Goal: Task Accomplishment & Management: Manage account settings

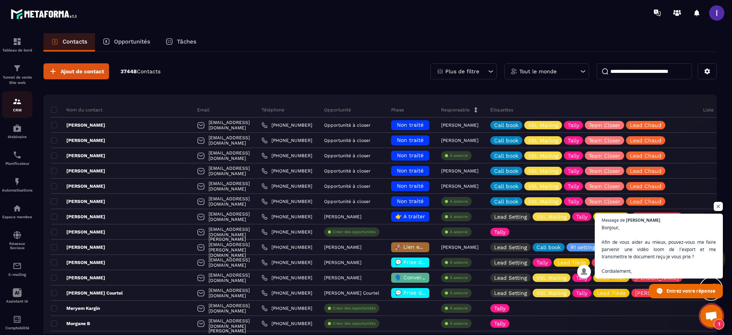
scroll to position [275, 0]
click at [715, 207] on span "Ouvrir le chat" at bounding box center [719, 207] width 10 height 10
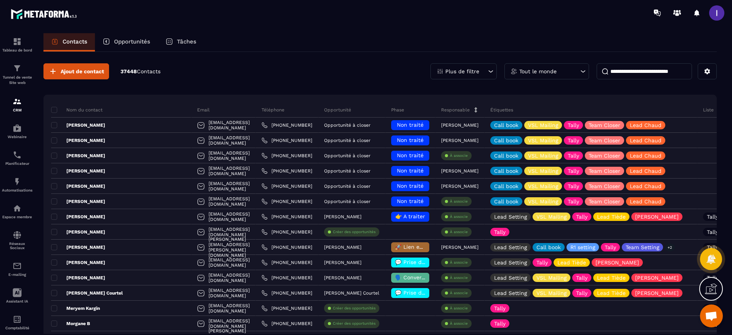
click at [298, 69] on div "Ajout de contact 37448 Contacts Plus de filtre Tout le monde" at bounding box center [380, 71] width 674 height 16
click at [125, 40] on p "Opportunités" at bounding box center [132, 41] width 36 height 7
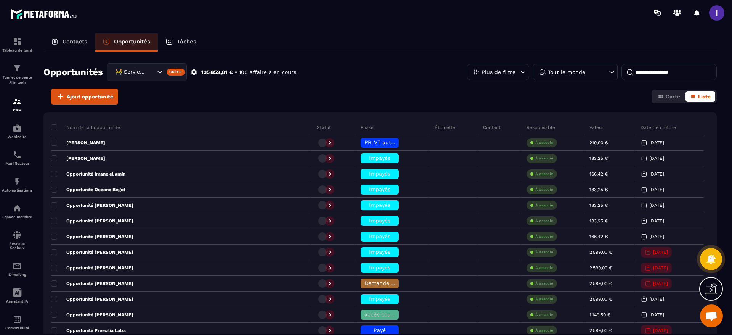
click at [132, 74] on div "🚧 Service Client" at bounding box center [134, 72] width 43 height 8
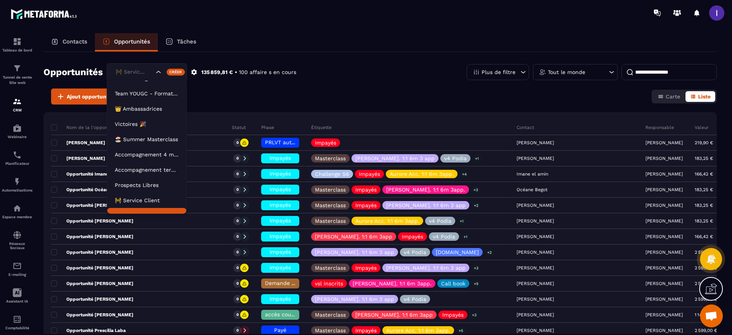
scroll to position [35, 0]
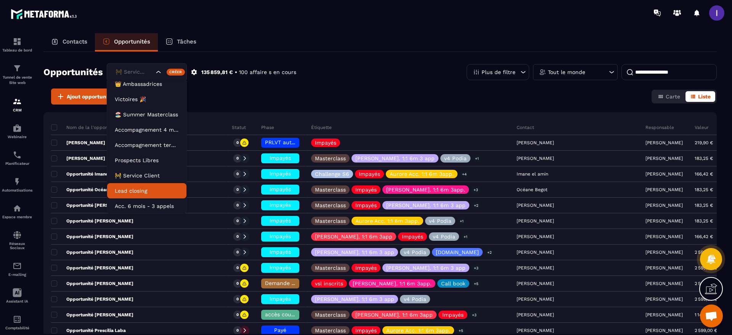
drag, startPoint x: 138, startPoint y: 195, endPoint x: 697, endPoint y: 80, distance: 570.9
click at [138, 195] on li "Lead closing" at bounding box center [146, 190] width 79 height 15
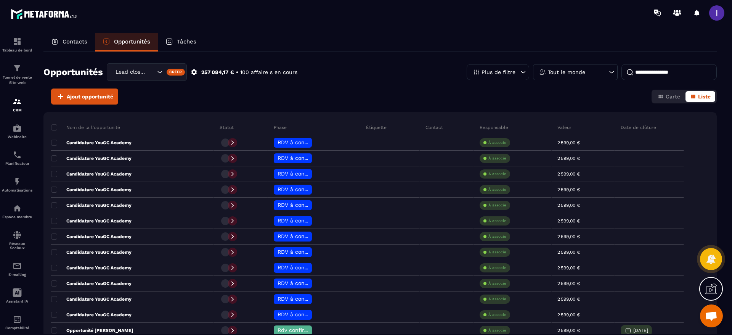
click at [575, 76] on div "Tout le monde" at bounding box center [575, 72] width 85 height 16
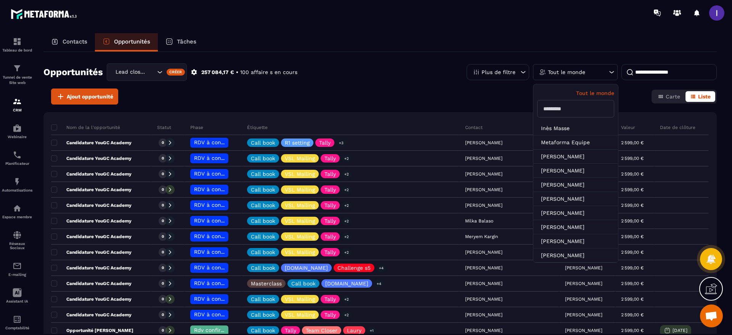
click at [576, 109] on input "text" at bounding box center [576, 109] width 77 height 18
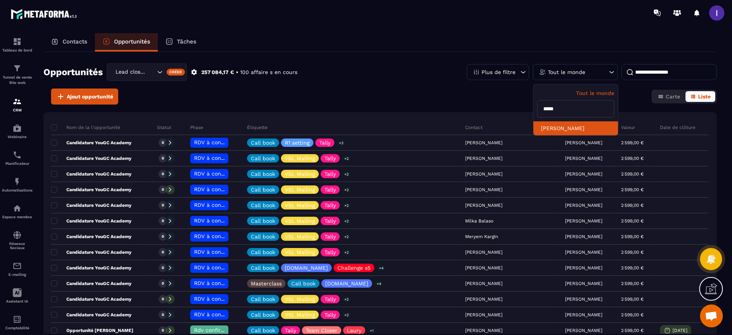
type input "*****"
click at [571, 135] on li "[PERSON_NAME]" at bounding box center [576, 128] width 85 height 14
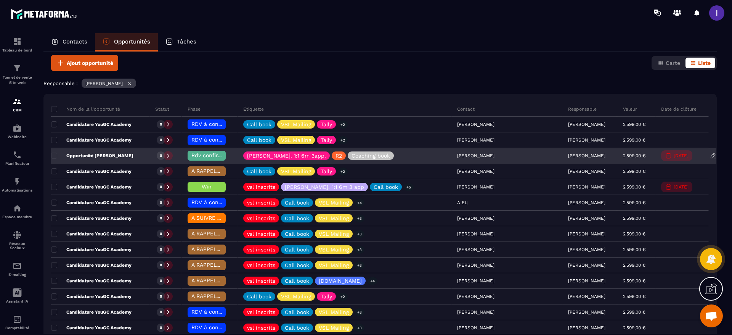
scroll to position [57, 0]
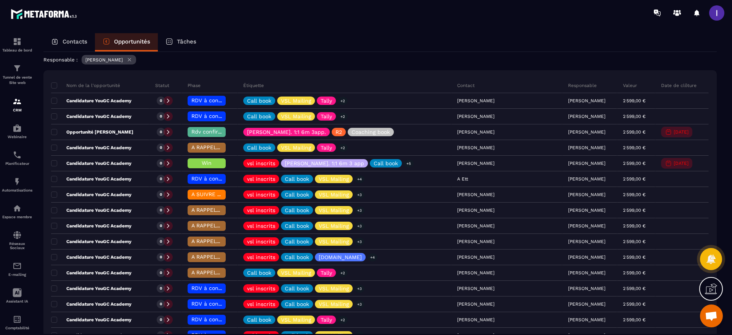
drag, startPoint x: 70, startPoint y: 44, endPoint x: 86, endPoint y: 44, distance: 16.4
click at [70, 44] on p "Contacts" at bounding box center [75, 41] width 25 height 7
click at [86, 44] on p "Contacts" at bounding box center [75, 41] width 25 height 7
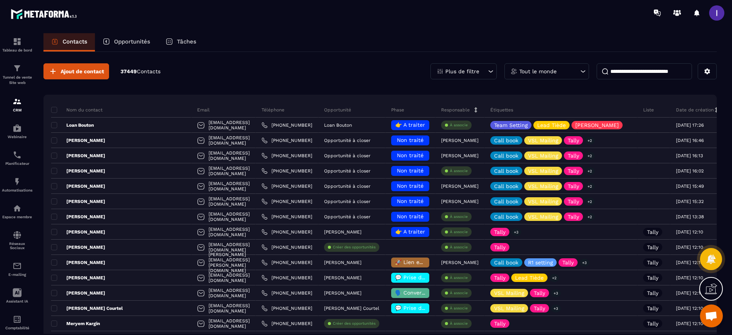
drag, startPoint x: 52, startPoint y: 112, endPoint x: 63, endPoint y: 109, distance: 11.8
click at [52, 112] on span at bounding box center [54, 110] width 6 height 6
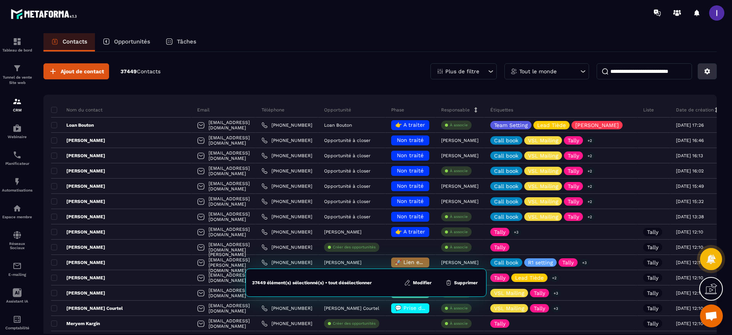
drag, startPoint x: 705, startPoint y: 74, endPoint x: 709, endPoint y: 74, distance: 4.2
click at [705, 74] on icon at bounding box center [707, 71] width 7 height 7
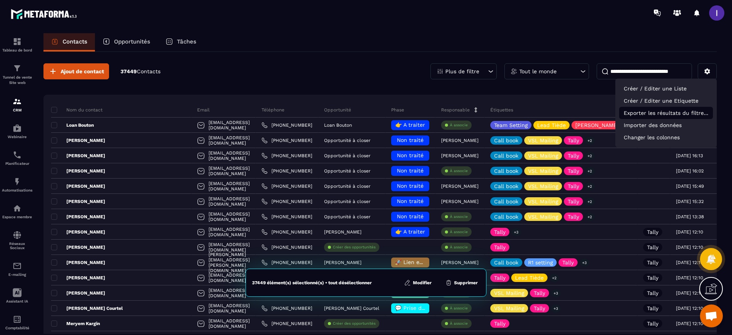
click at [650, 114] on p "Exporter les résultats du filtre..." at bounding box center [667, 113] width 94 height 12
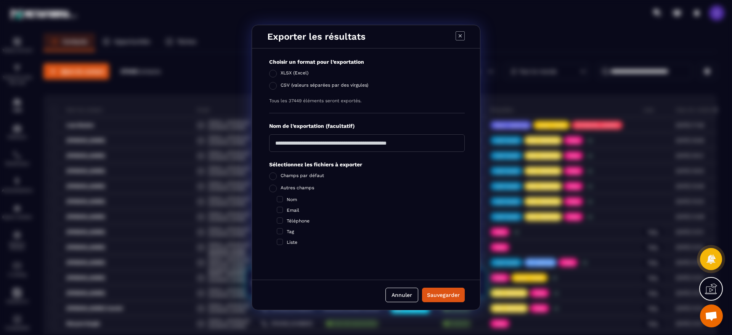
drag, startPoint x: 272, startPoint y: 88, endPoint x: 275, endPoint y: 96, distance: 8.9
click at [272, 88] on span "Modal window" at bounding box center [273, 86] width 8 height 8
drag, startPoint x: 284, startPoint y: 144, endPoint x: 291, endPoint y: 144, distance: 7.2
click at [284, 143] on input "Modal window" at bounding box center [367, 143] width 196 height 18
type input "**********"
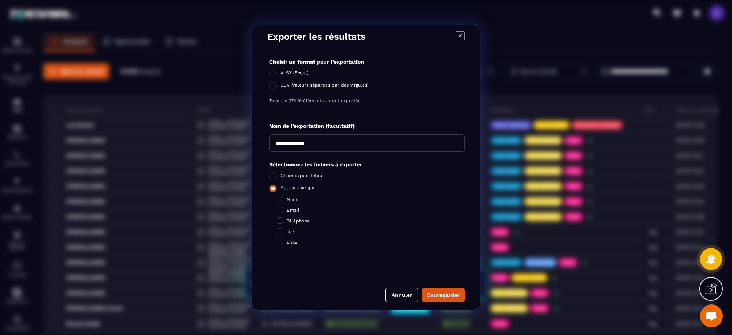
click at [277, 189] on label "Autres champs" at bounding box center [367, 189] width 196 height 8
drag, startPoint x: 439, startPoint y: 295, endPoint x: 447, endPoint y: 255, distance: 40.2
click at [440, 295] on div "Sauvegarder" at bounding box center [443, 295] width 33 height 8
drag, startPoint x: 414, startPoint y: 295, endPoint x: 555, endPoint y: 198, distance: 170.4
click at [414, 295] on button "Annuler" at bounding box center [414, 295] width 33 height 14
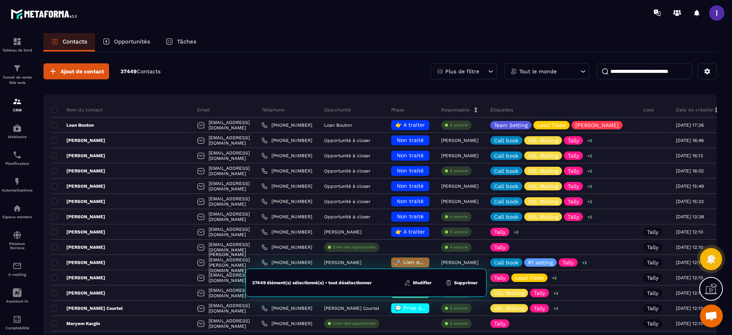
click at [144, 43] on p "Opportunités" at bounding box center [132, 41] width 36 height 7
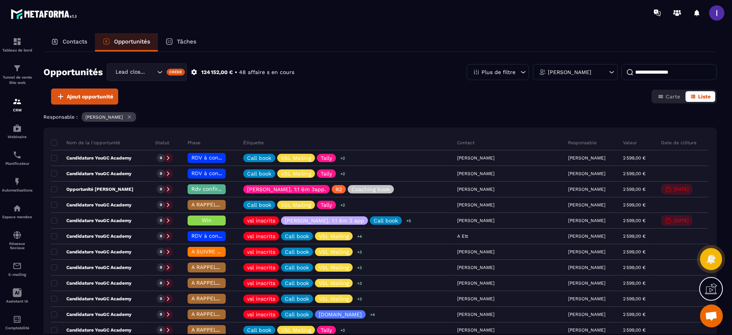
click at [584, 73] on div "[PERSON_NAME]" at bounding box center [575, 72] width 85 height 16
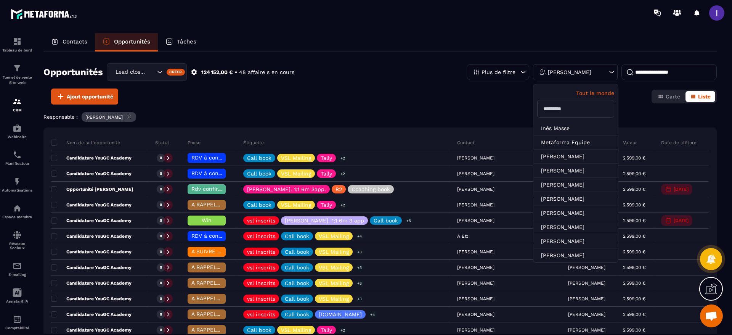
click at [590, 95] on p "Tout le monde" at bounding box center [576, 93] width 77 height 6
click at [511, 76] on div "Plus de filtre" at bounding box center [498, 72] width 63 height 16
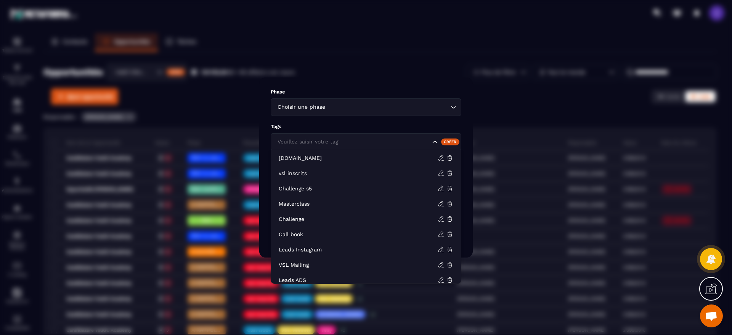
click at [316, 142] on div "Veuillez saisir votre tag" at bounding box center [353, 142] width 156 height 8
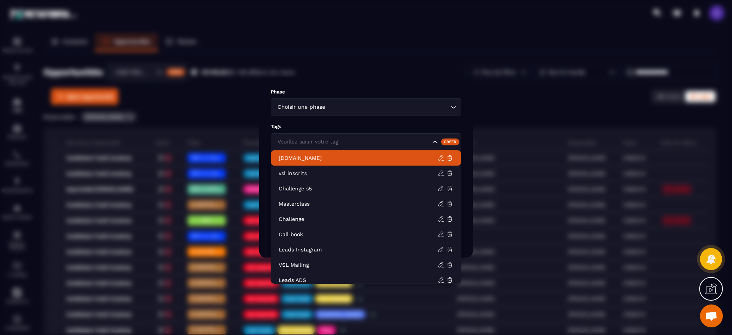
click at [302, 159] on p "[DOMAIN_NAME]" at bounding box center [358, 158] width 159 height 8
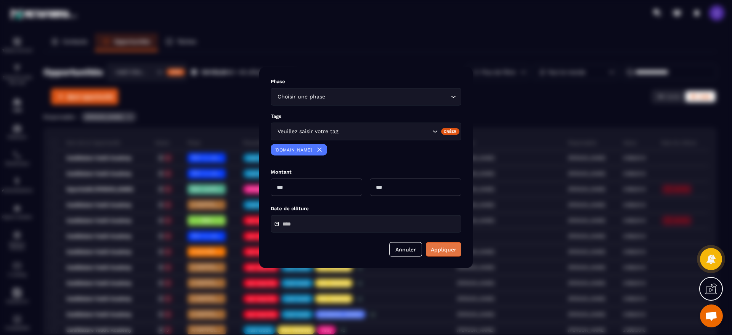
click at [438, 246] on button "Appliquer" at bounding box center [443, 249] width 35 height 14
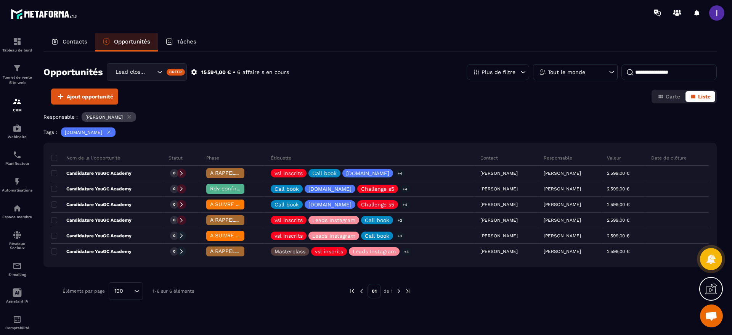
click at [127, 115] on icon at bounding box center [130, 117] width 6 height 6
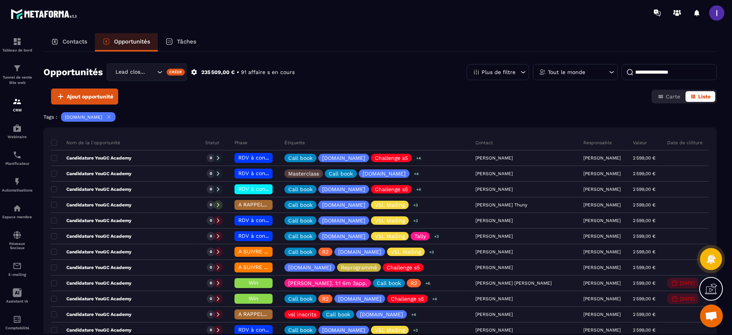
click at [80, 42] on p "Contacts" at bounding box center [75, 41] width 25 height 7
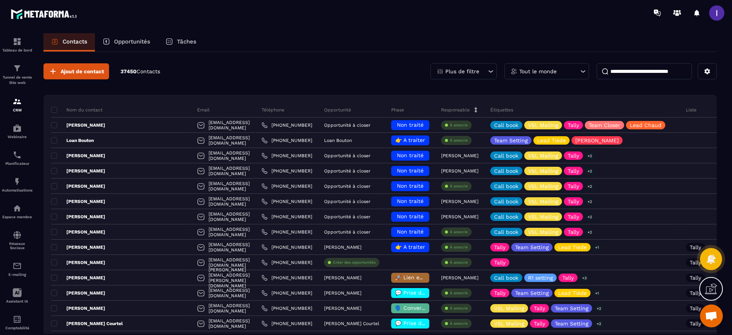
click at [487, 70] on div "Plus de filtre" at bounding box center [464, 71] width 66 height 16
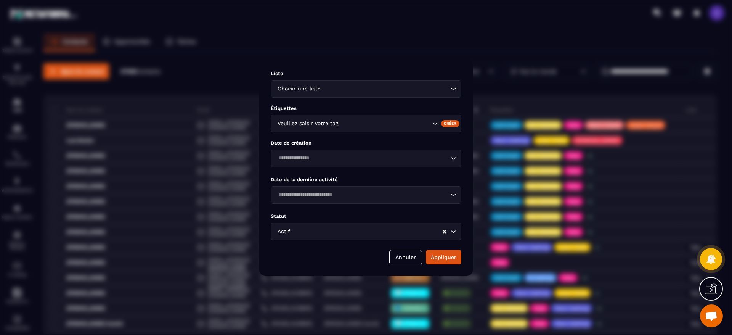
click at [320, 87] on div "Choisir une liste" at bounding box center [362, 89] width 175 height 8
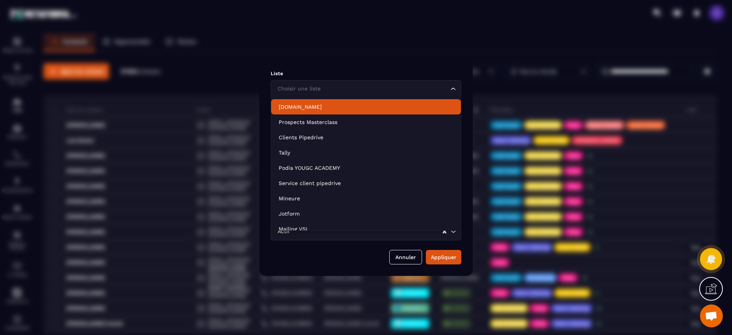
click at [311, 108] on p "[DOMAIN_NAME]" at bounding box center [366, 107] width 175 height 8
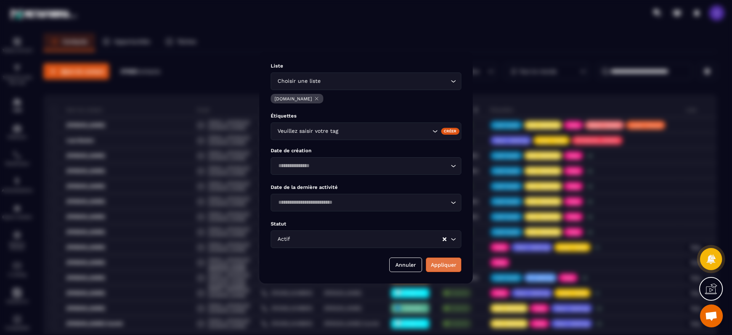
click at [451, 266] on button "Appliquer" at bounding box center [443, 265] width 35 height 14
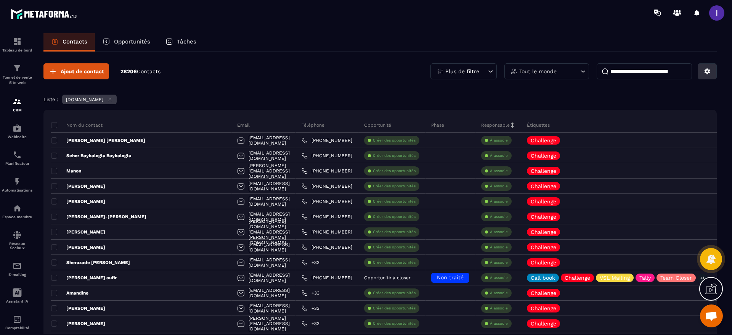
click at [704, 71] on icon at bounding box center [707, 71] width 7 height 7
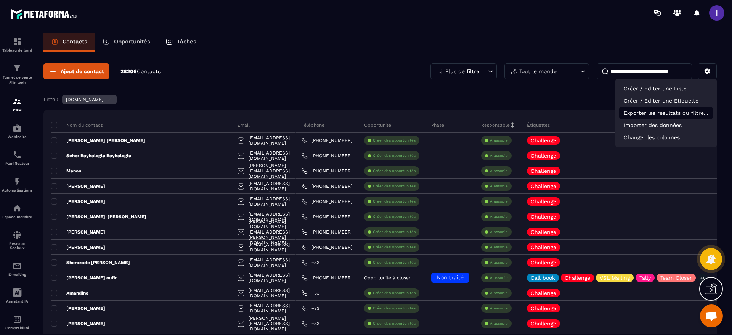
click at [661, 111] on p "Exporter les résultats du filtre..." at bounding box center [667, 113] width 94 height 12
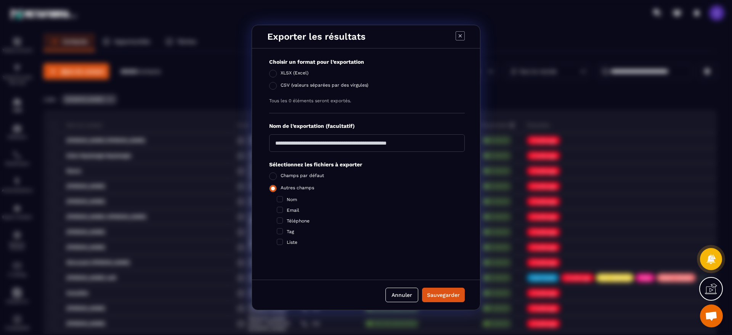
click at [275, 189] on span "Modal window" at bounding box center [273, 189] width 8 height 8
click at [272, 84] on span "Modal window" at bounding box center [273, 86] width 8 height 8
click at [286, 142] on input "Modal window" at bounding box center [367, 143] width 196 height 18
type input "**********"
click at [438, 293] on div "Sauvegarder" at bounding box center [443, 295] width 33 height 8
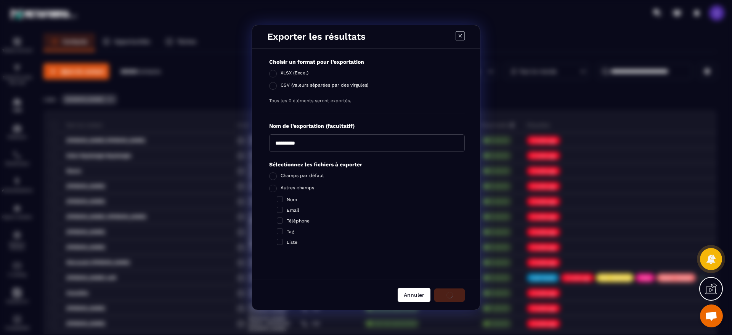
click at [408, 294] on button "Annuler" at bounding box center [414, 295] width 33 height 14
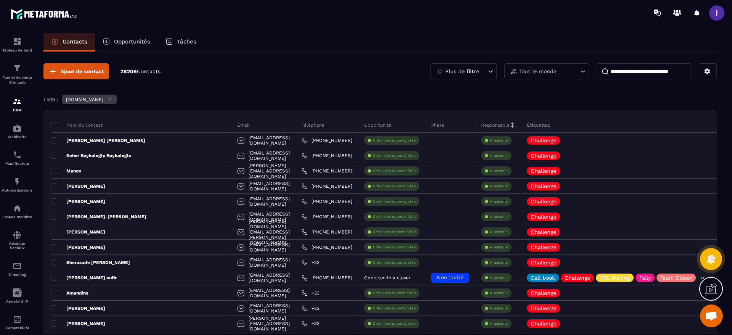
click at [561, 74] on div "Tout le monde" at bounding box center [547, 71] width 85 height 16
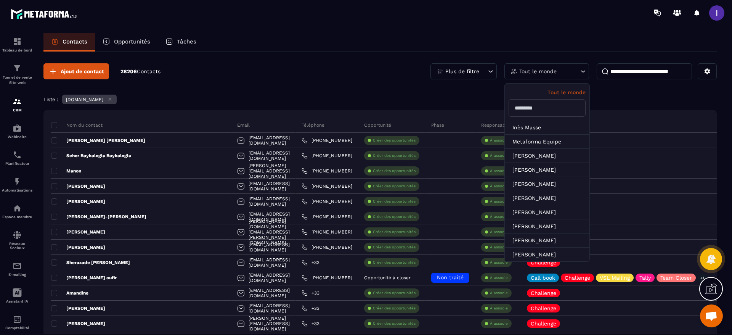
click at [107, 97] on icon at bounding box center [110, 100] width 6 height 6
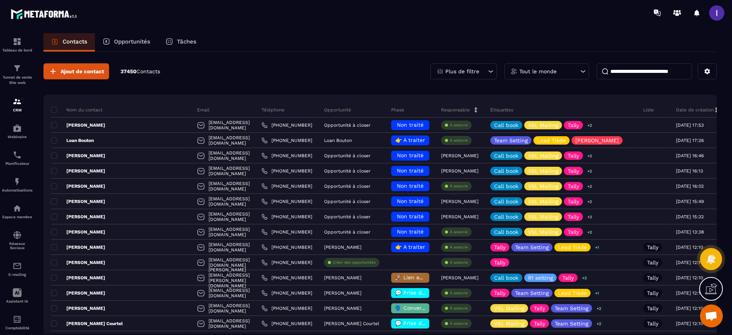
click at [553, 72] on p "Tout le monde" at bounding box center [538, 71] width 37 height 5
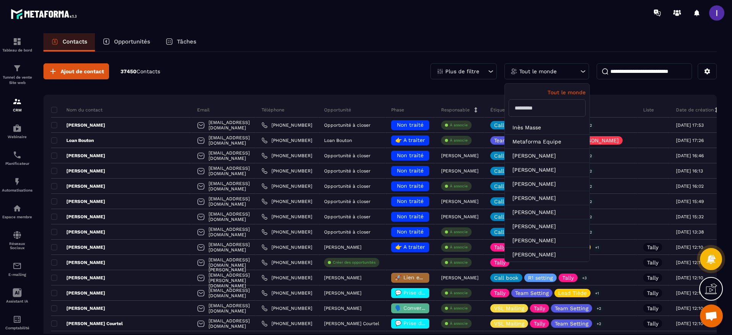
click at [549, 113] on input "text" at bounding box center [547, 108] width 77 height 18
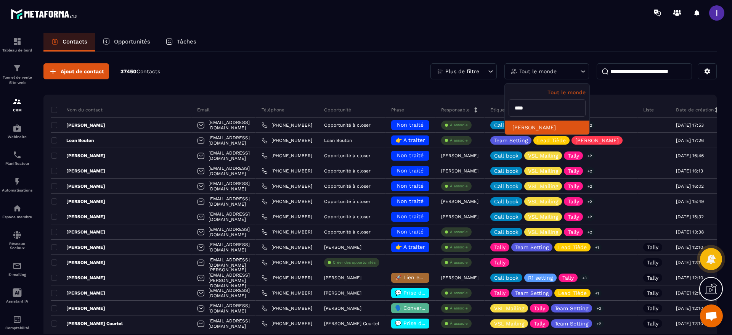
type input "****"
click at [541, 128] on li "[PERSON_NAME]" at bounding box center [547, 128] width 85 height 14
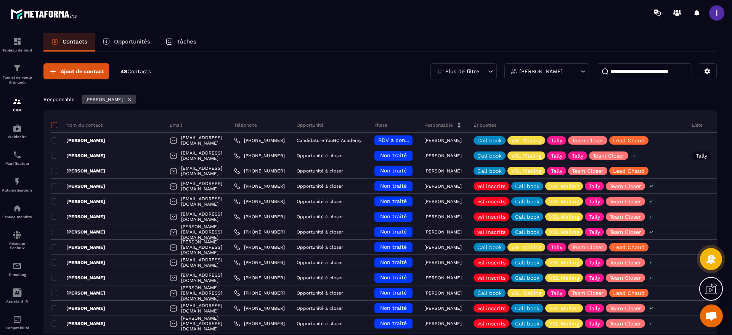
click at [56, 127] on span at bounding box center [54, 125] width 6 height 6
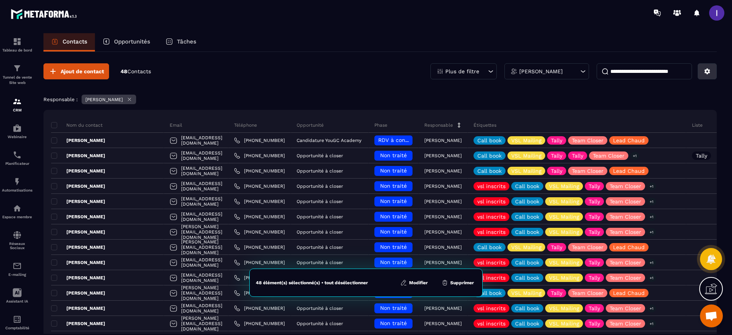
click at [705, 73] on icon at bounding box center [707, 71] width 7 height 7
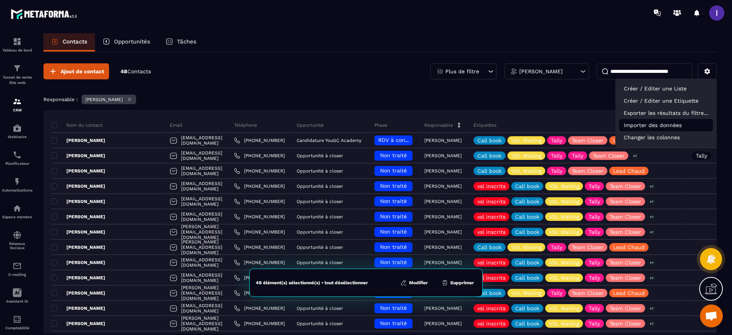
click at [652, 124] on p "Importer des données" at bounding box center [667, 125] width 94 height 12
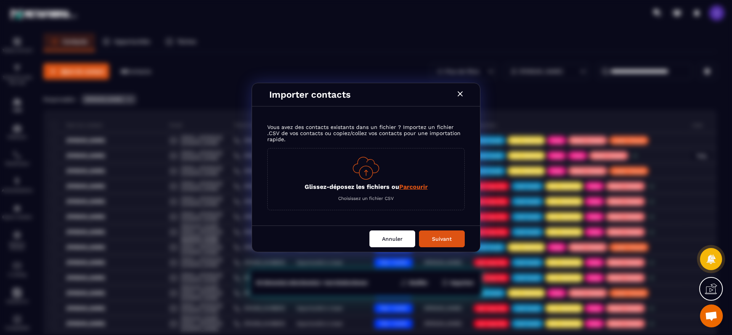
click at [400, 243] on button "Annuler" at bounding box center [393, 238] width 46 height 17
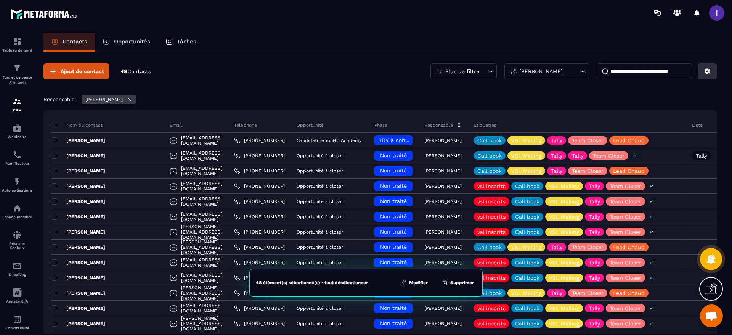
click at [708, 70] on icon at bounding box center [708, 72] width 6 height 6
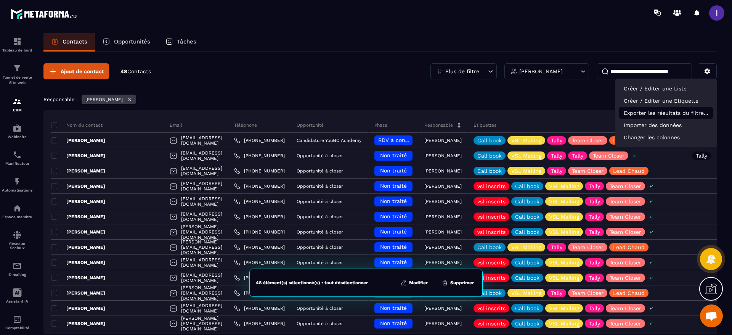
click at [653, 113] on p "Exporter les résultats du filtre..." at bounding box center [667, 113] width 94 height 12
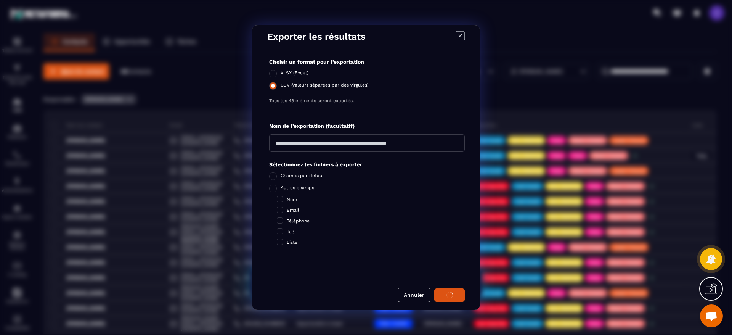
click at [270, 85] on span "Modal window" at bounding box center [273, 86] width 8 height 8
click at [296, 143] on input "Modal window" at bounding box center [367, 143] width 196 height 18
type input "**********"
click at [276, 188] on span "Modal window" at bounding box center [273, 189] width 8 height 8
click at [450, 296] on icon "Modal window" at bounding box center [450, 295] width 6 height 6
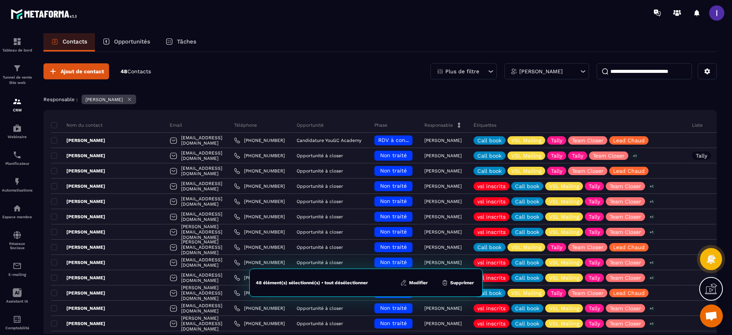
drag, startPoint x: 389, startPoint y: 59, endPoint x: 397, endPoint y: 58, distance: 7.3
click at [588, 72] on div "[PERSON_NAME]" at bounding box center [547, 71] width 85 height 16
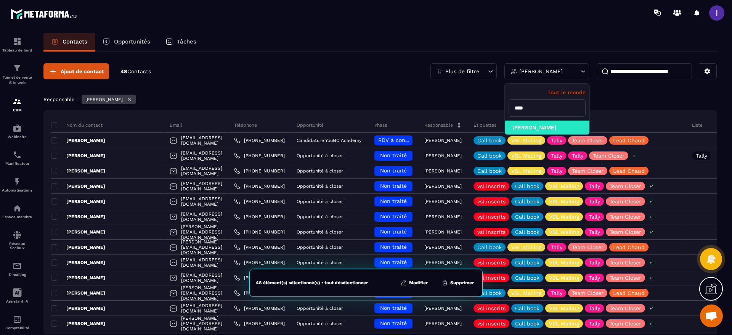
drag, startPoint x: 544, startPoint y: 107, endPoint x: 477, endPoint y: 107, distance: 66.8
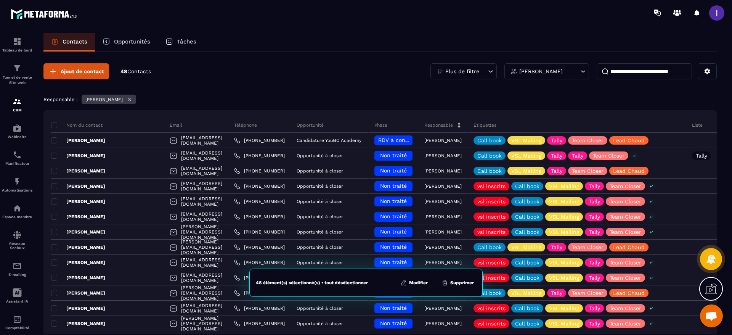
click at [586, 71] on icon at bounding box center [583, 72] width 8 height 8
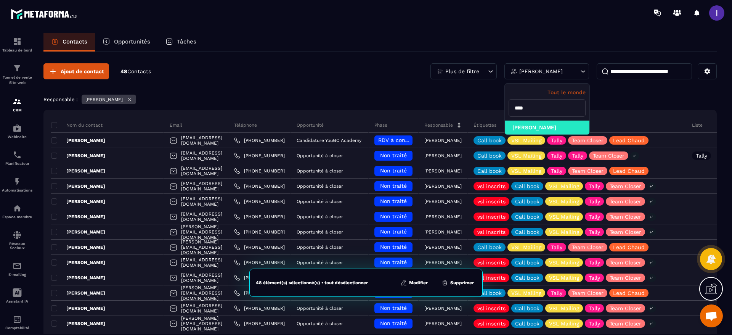
click at [532, 110] on input "****" at bounding box center [547, 108] width 77 height 18
type input "*"
type input "******"
click at [546, 126] on li "[PERSON_NAME]" at bounding box center [547, 128] width 85 height 14
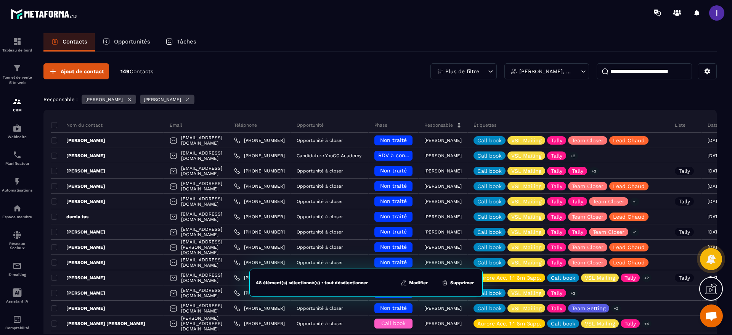
click at [127, 99] on icon at bounding box center [130, 100] width 6 height 6
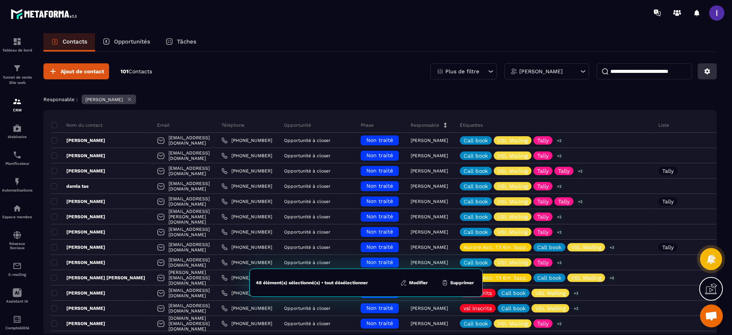
click at [712, 71] on button at bounding box center [707, 71] width 19 height 16
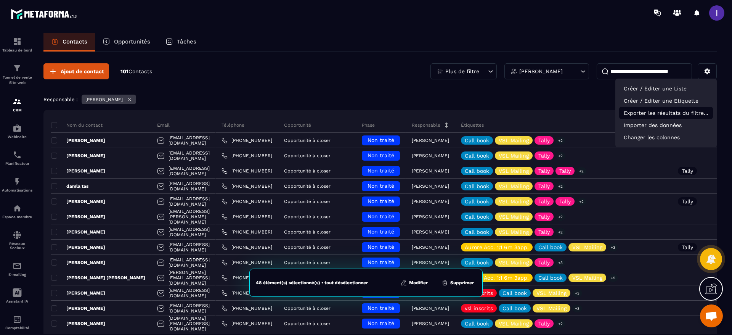
click at [668, 115] on p "Exporter les résultats du filtre..." at bounding box center [667, 113] width 94 height 12
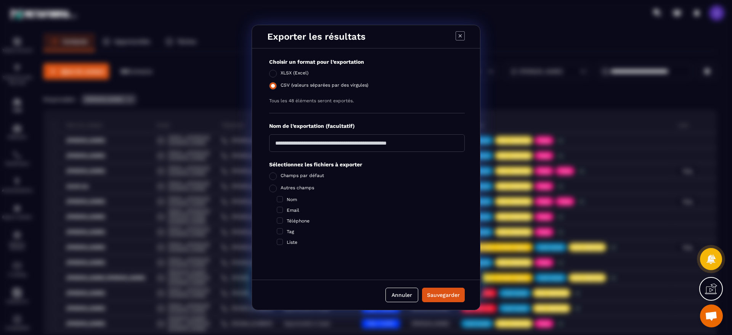
click at [274, 85] on span "Modal window" at bounding box center [273, 86] width 8 height 8
click at [295, 141] on input "Modal window" at bounding box center [367, 143] width 196 height 18
type input "**********"
click at [272, 185] on span "Modal window" at bounding box center [273, 189] width 8 height 8
click at [445, 293] on div "Sauvegarder" at bounding box center [443, 295] width 33 height 8
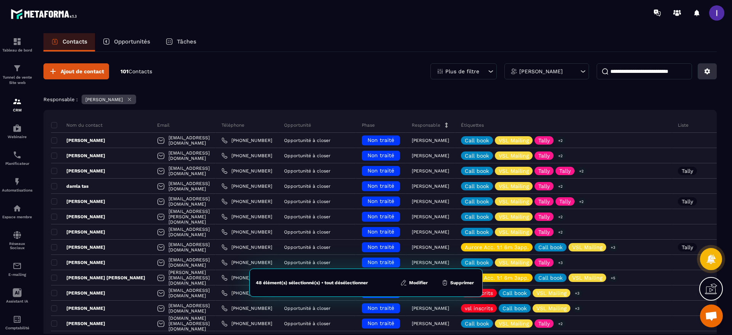
click at [704, 71] on icon at bounding box center [707, 71] width 7 height 7
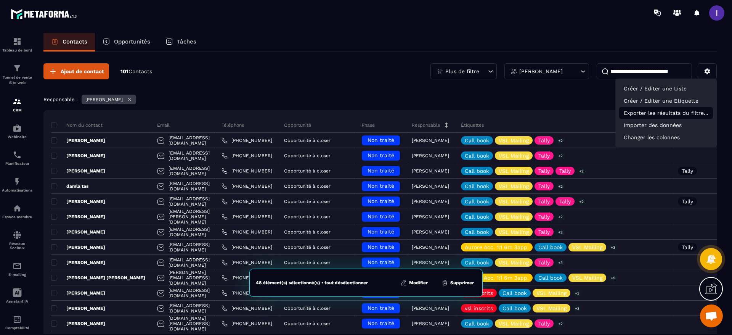
click at [633, 112] on p "Exporter les résultats du filtre..." at bounding box center [667, 113] width 94 height 12
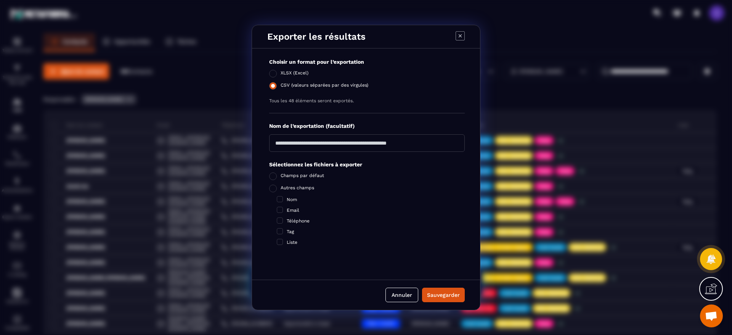
click at [273, 88] on span "Modal window" at bounding box center [273, 86] width 8 height 8
click at [275, 137] on input "Modal window" at bounding box center [367, 143] width 196 height 18
click at [274, 189] on span "Modal window" at bounding box center [273, 189] width 8 height 8
click at [298, 142] on input "**********" at bounding box center [367, 143] width 196 height 18
type input "**********"
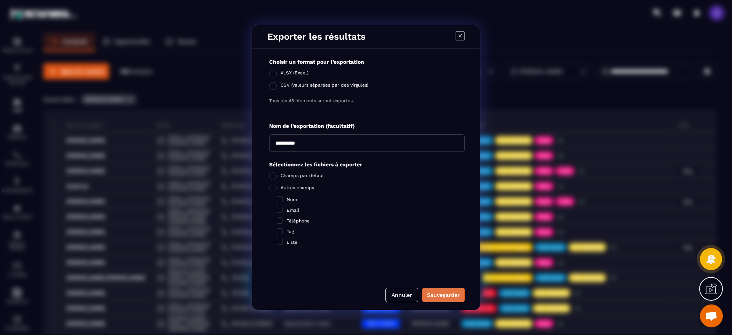
click at [449, 295] on div "Sauvegarder" at bounding box center [443, 295] width 33 height 8
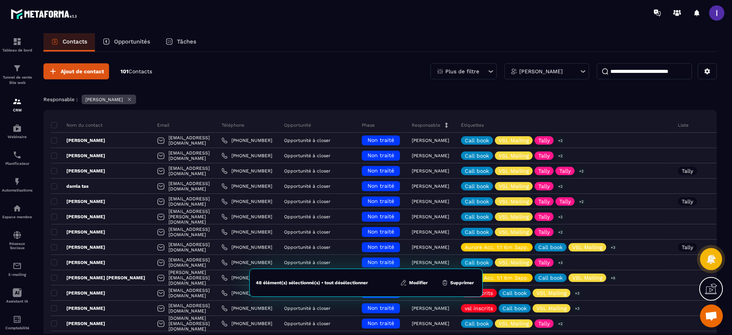
drag, startPoint x: 328, startPoint y: 69, endPoint x: 341, endPoint y: 71, distance: 12.7
click at [330, 69] on div "Ajout de contact 101 Contacts Plus de filtre Najoua Fouillat" at bounding box center [380, 71] width 674 height 16
click at [707, 68] on icon at bounding box center [707, 71] width 7 height 7
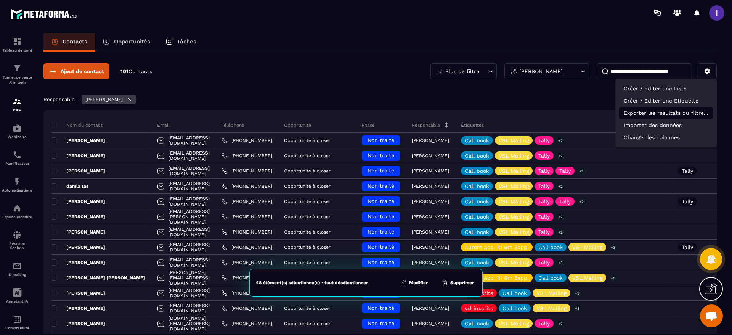
click at [675, 110] on p "Exporter les résultats du filtre..." at bounding box center [667, 113] width 94 height 12
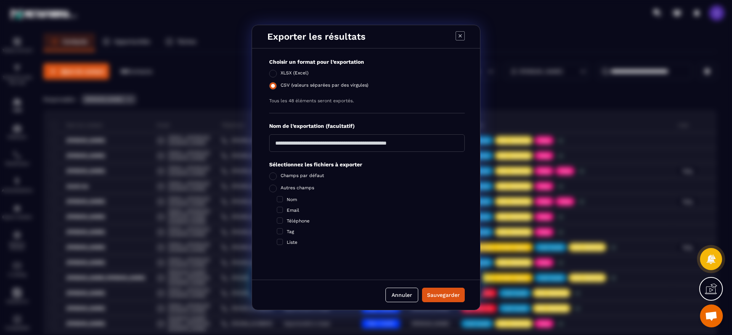
click at [275, 85] on span "Modal window" at bounding box center [273, 86] width 8 height 8
click at [410, 296] on button "Annuler" at bounding box center [402, 295] width 33 height 14
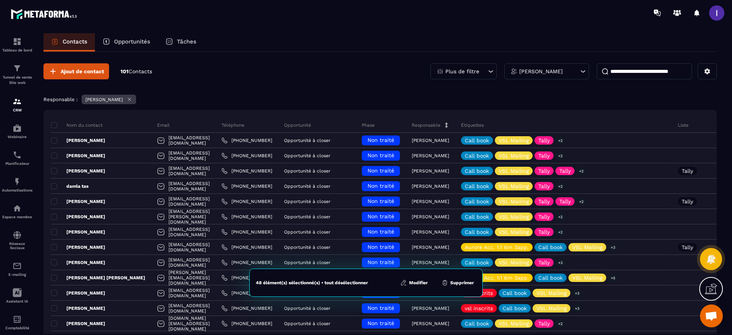
click at [487, 71] on icon at bounding box center [491, 72] width 8 height 8
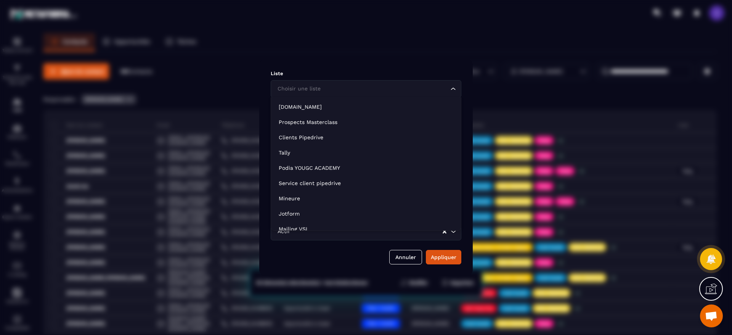
click at [344, 93] on div "Choisir une liste Loading..." at bounding box center [366, 89] width 191 height 18
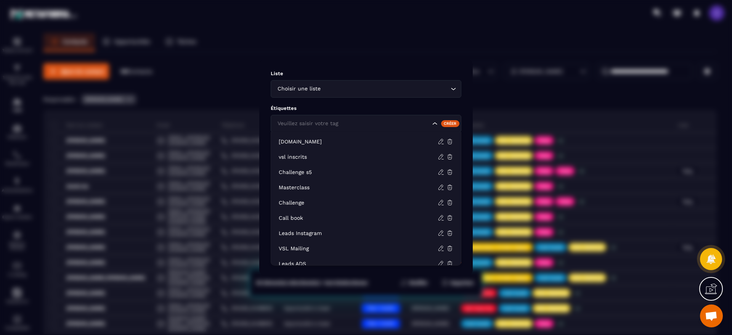
click at [322, 125] on div "Veuillez saisir votre tag" at bounding box center [353, 123] width 156 height 8
click at [322, 125] on input "Search for option" at bounding box center [353, 123] width 155 height 8
click at [457, 85] on div "Loading..." at bounding box center [454, 89] width 8 height 8
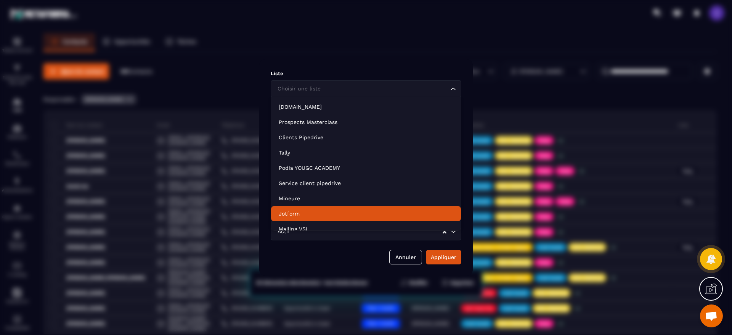
drag, startPoint x: 407, startPoint y: 257, endPoint x: 432, endPoint y: 196, distance: 65.7
click at [407, 257] on button "Annuler" at bounding box center [405, 257] width 33 height 14
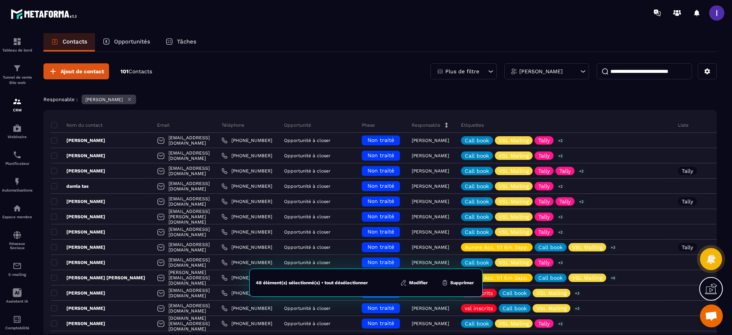
click at [627, 69] on input at bounding box center [644, 71] width 95 height 16
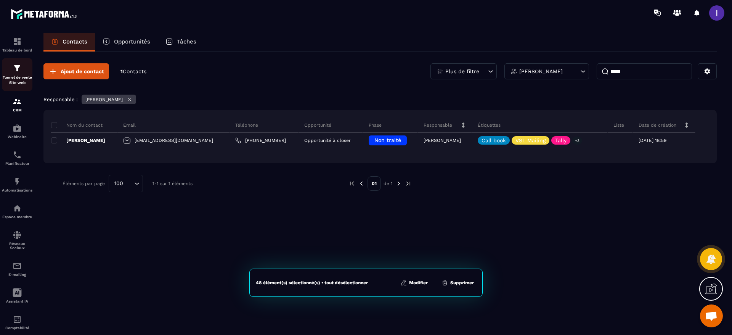
type input "*****"
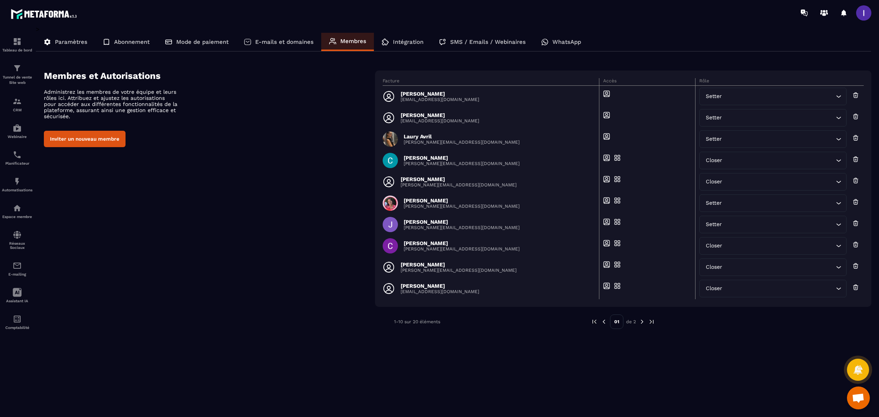
scroll to position [274, 0]
click at [16, 103] on img at bounding box center [17, 101] width 9 height 9
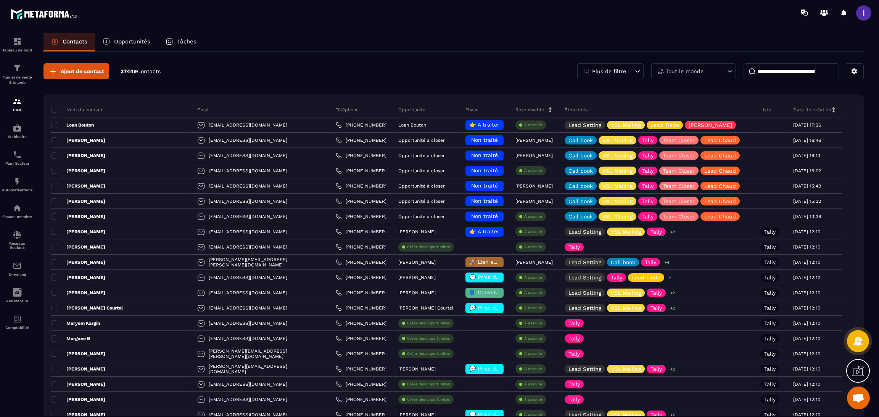
click at [673, 74] on div "Tout le monde" at bounding box center [693, 71] width 85 height 16
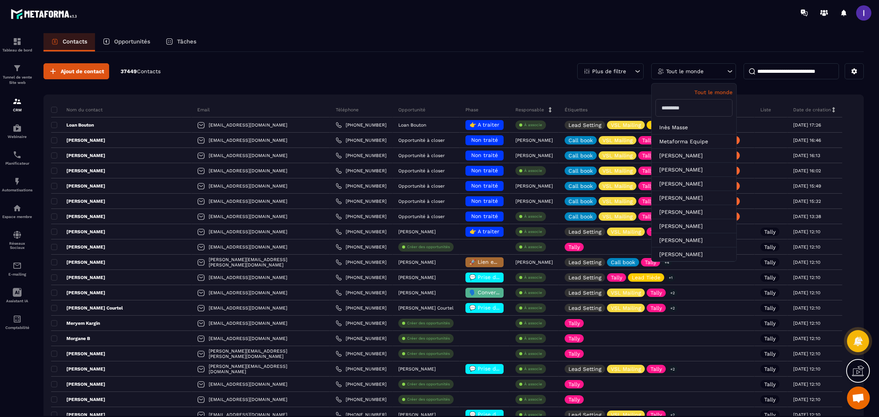
click at [681, 105] on input "text" at bounding box center [693, 108] width 77 height 18
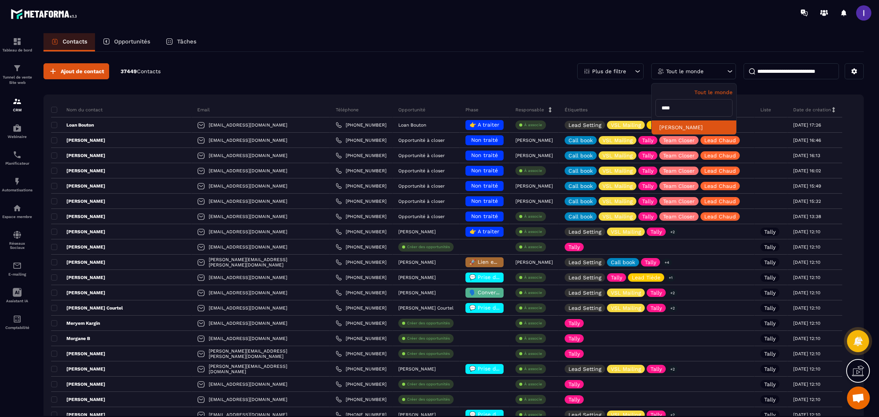
type input "****"
click at [685, 127] on li "[PERSON_NAME]" at bounding box center [694, 128] width 85 height 14
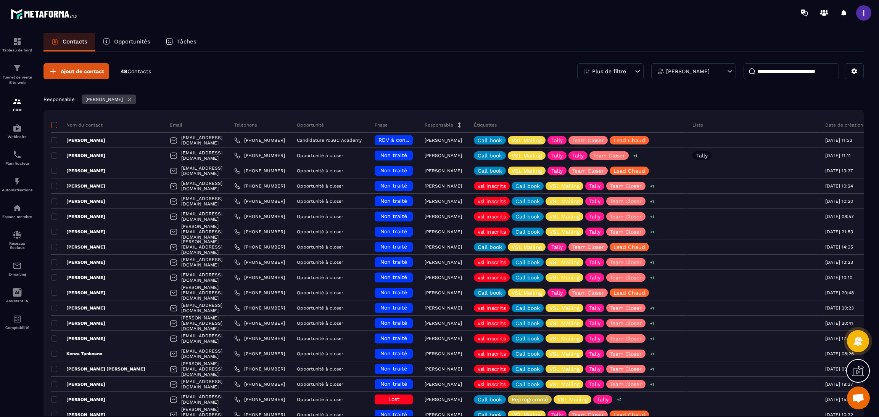
click at [52, 125] on span at bounding box center [54, 125] width 6 height 6
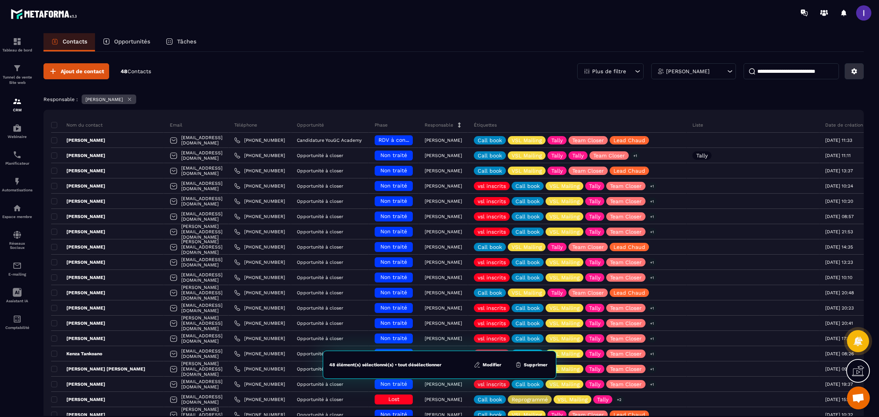
click at [851, 69] on icon at bounding box center [854, 71] width 7 height 7
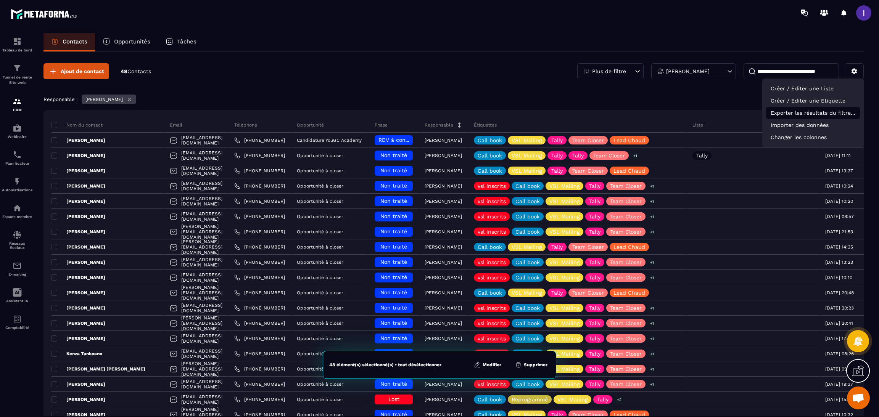
click at [805, 112] on p "Exporter les résultats du filtre..." at bounding box center [813, 113] width 94 height 12
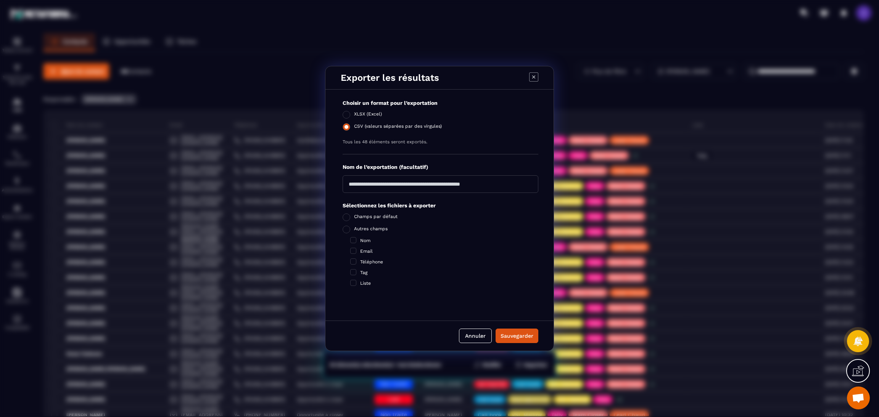
click at [348, 128] on span "Modal window" at bounding box center [347, 127] width 8 height 8
click at [366, 182] on input "Modal window" at bounding box center [441, 184] width 196 height 18
type input "**********"
drag, startPoint x: 352, startPoint y: 244, endPoint x: 357, endPoint y: 245, distance: 5.2
click at [352, 244] on div "Nom Email Téléphone Tag Liste" at bounding box center [444, 262] width 188 height 49
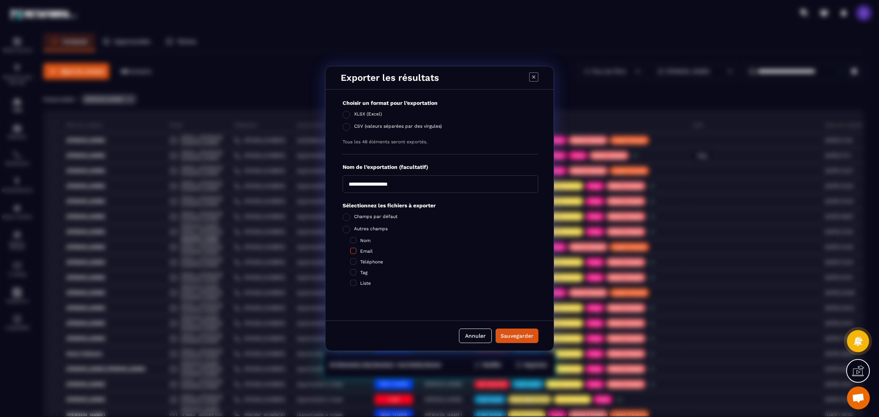
click at [355, 252] on span "Modal window" at bounding box center [353, 251] width 6 height 6
click at [356, 241] on span "Modal window" at bounding box center [353, 240] width 6 height 6
click at [353, 263] on span "Modal window" at bounding box center [353, 262] width 6 height 6
drag, startPoint x: 352, startPoint y: 272, endPoint x: 357, endPoint y: 275, distance: 5.5
click at [352, 272] on span "Modal window" at bounding box center [353, 272] width 6 height 6
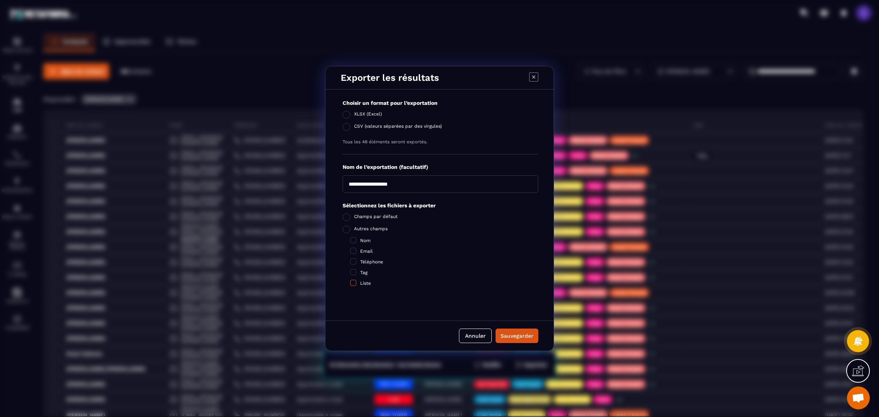
click at [354, 285] on span "Modal window" at bounding box center [353, 283] width 6 height 6
click at [513, 332] on div "Sauvegarder" at bounding box center [517, 336] width 33 height 8
